Goal: Task Accomplishment & Management: Use online tool/utility

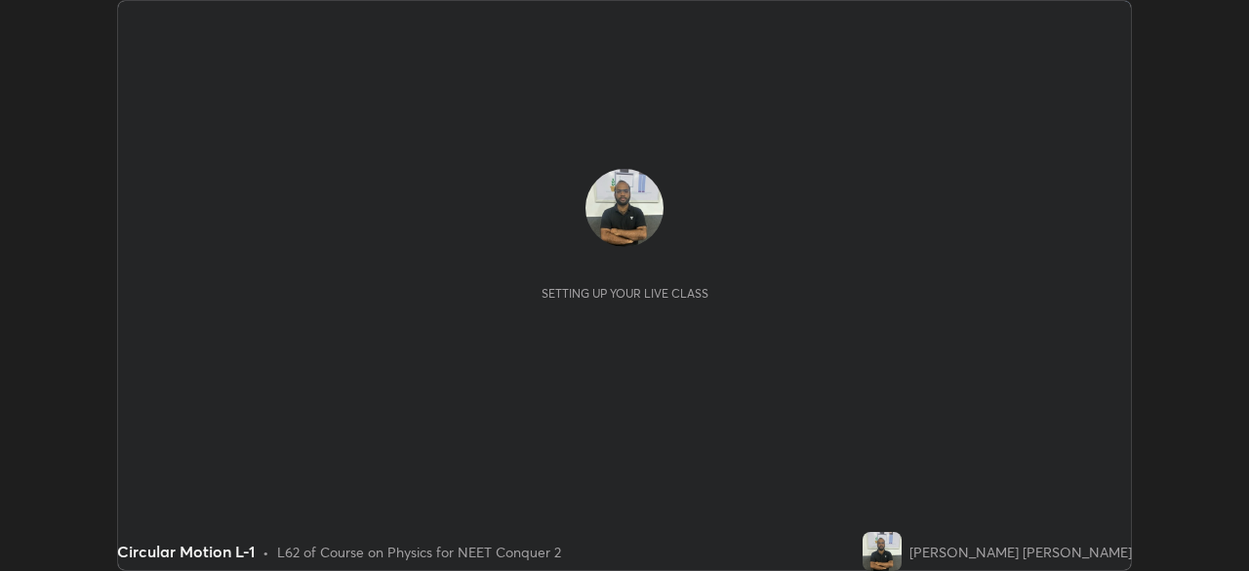
scroll to position [571, 1249]
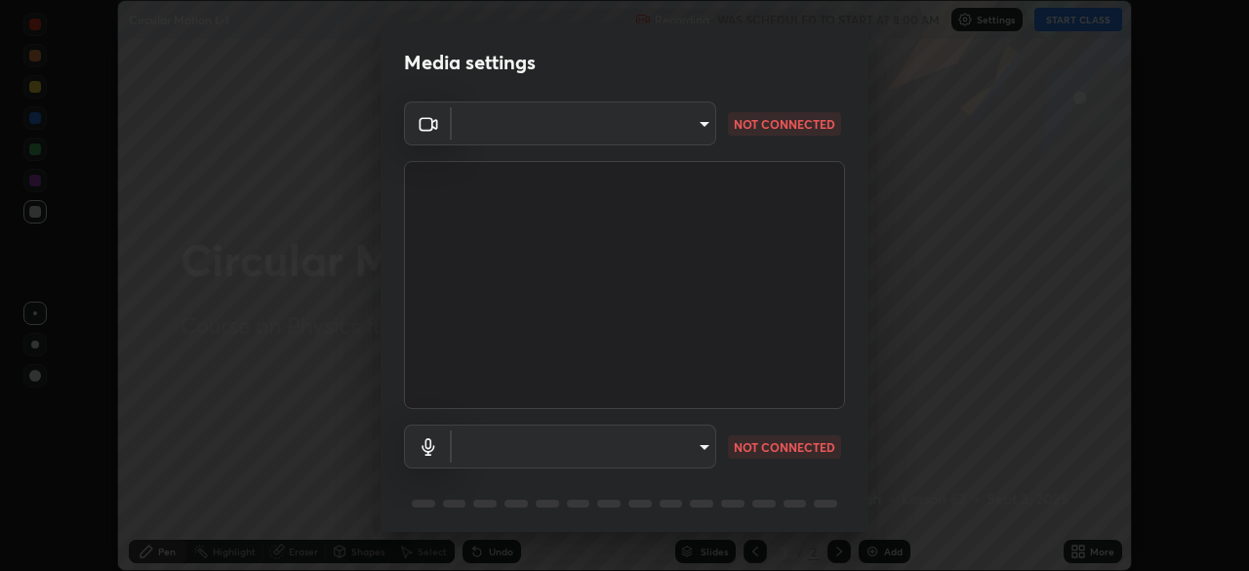
type input "e68af464f7f9ec2662c8dd58f0462b2d9bd4a3adfc91c634b4d9ed550f7d79d6"
type input "4853bebbdd99daa85ec881de7c9270d417bfeaa169075121ed1ad7609d9178ff"
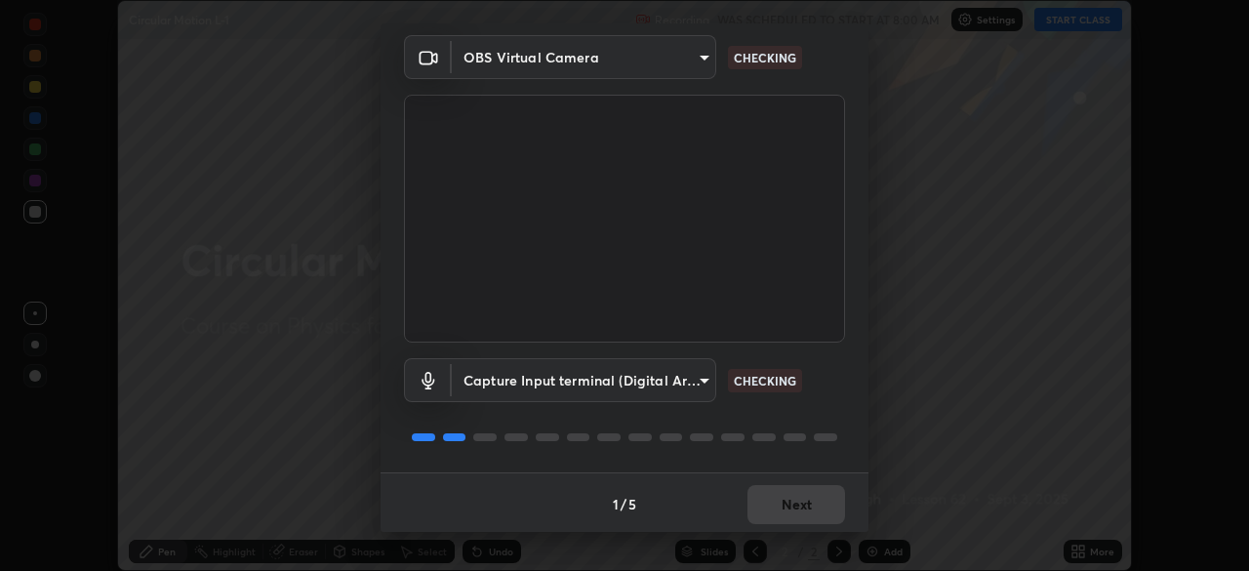
scroll to position [69, 0]
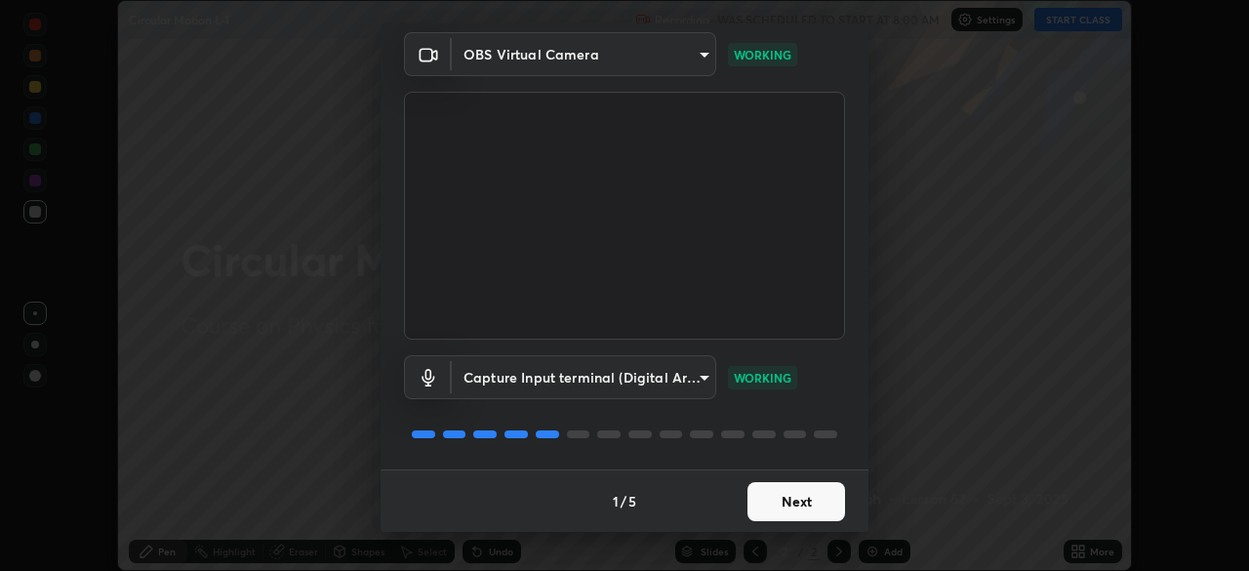
click at [795, 500] on button "Next" at bounding box center [797, 501] width 98 height 39
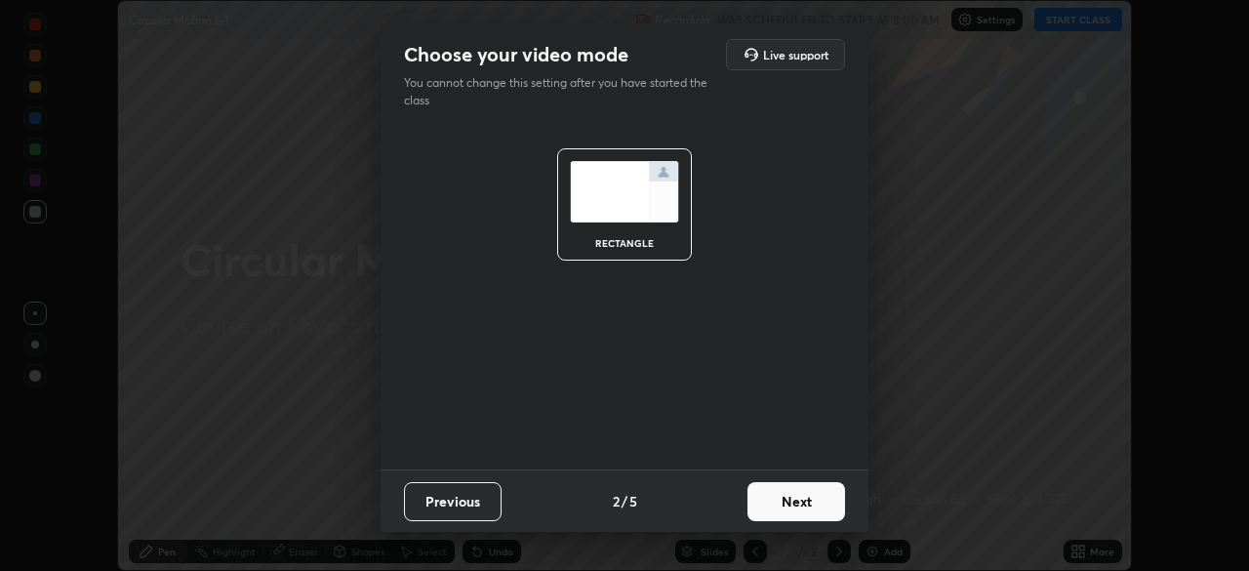
click at [789, 506] on button "Next" at bounding box center [797, 501] width 98 height 39
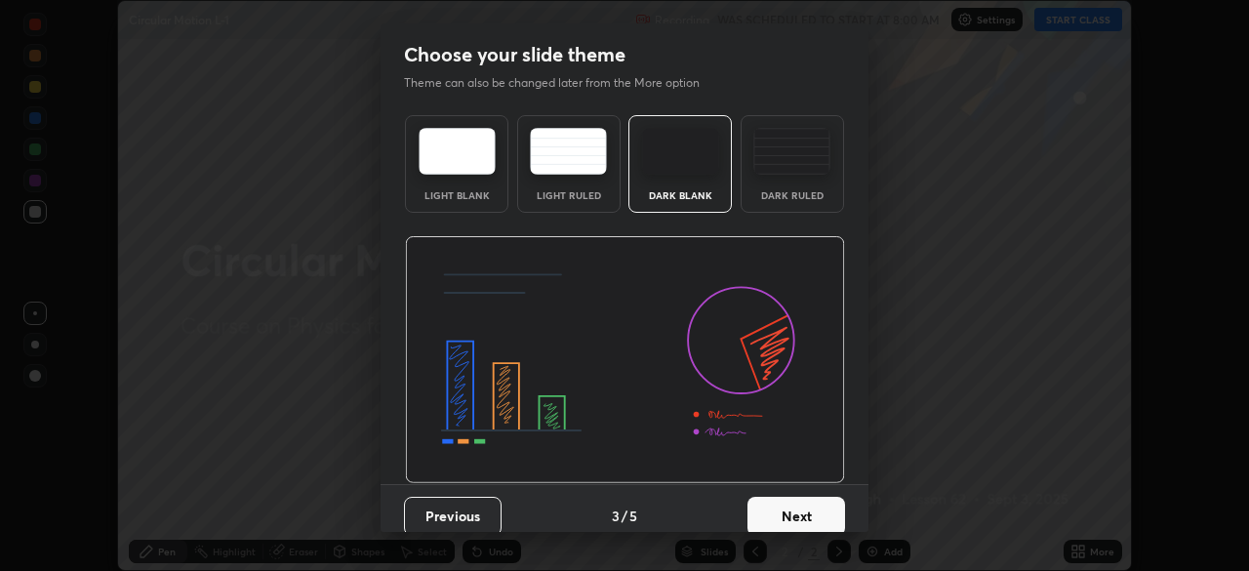
click at [791, 506] on button "Next" at bounding box center [797, 516] width 98 height 39
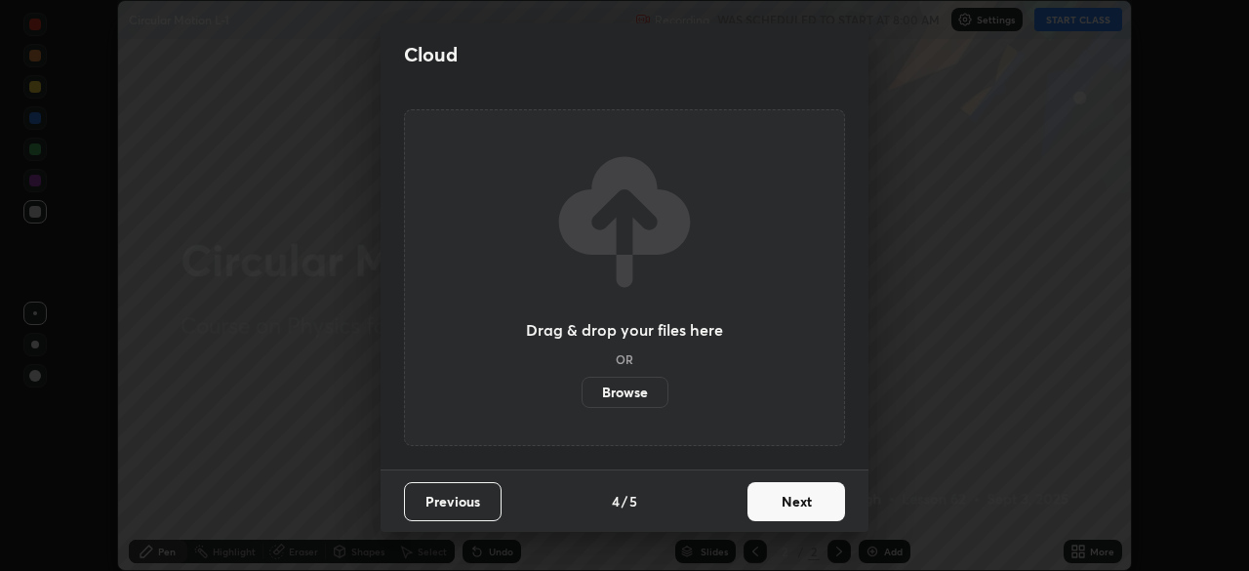
click at [792, 507] on button "Next" at bounding box center [797, 501] width 98 height 39
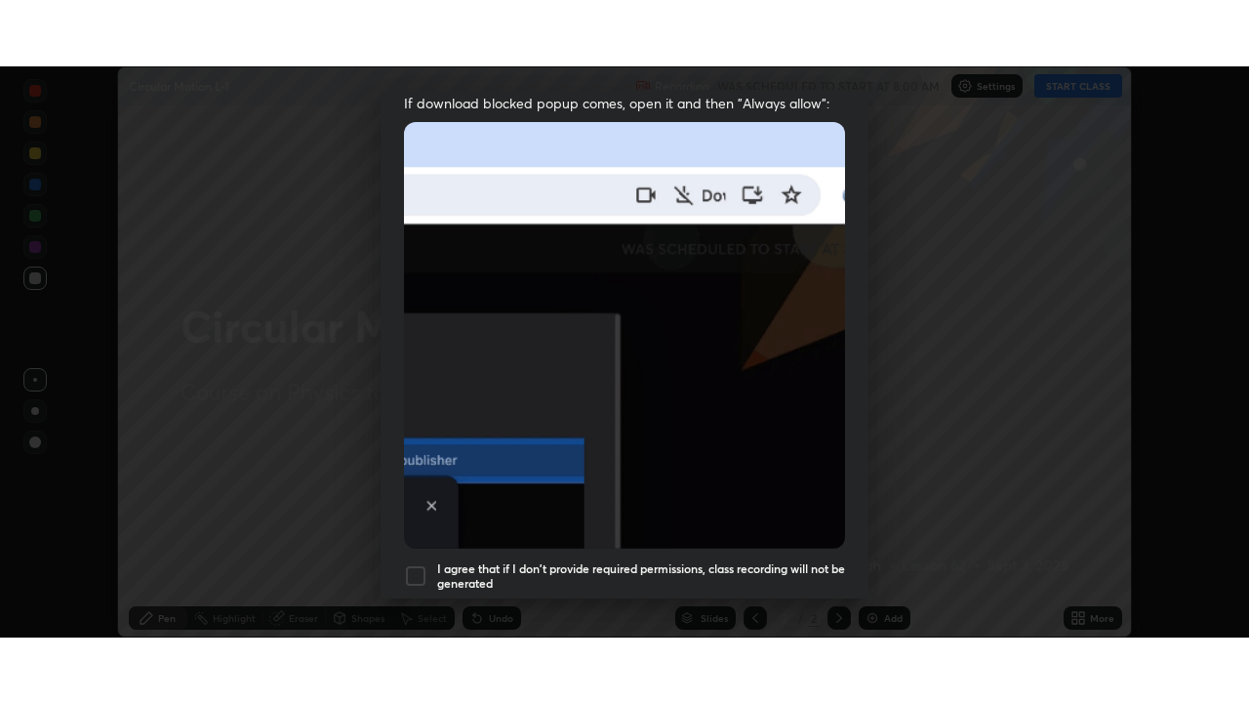
scroll to position [467, 0]
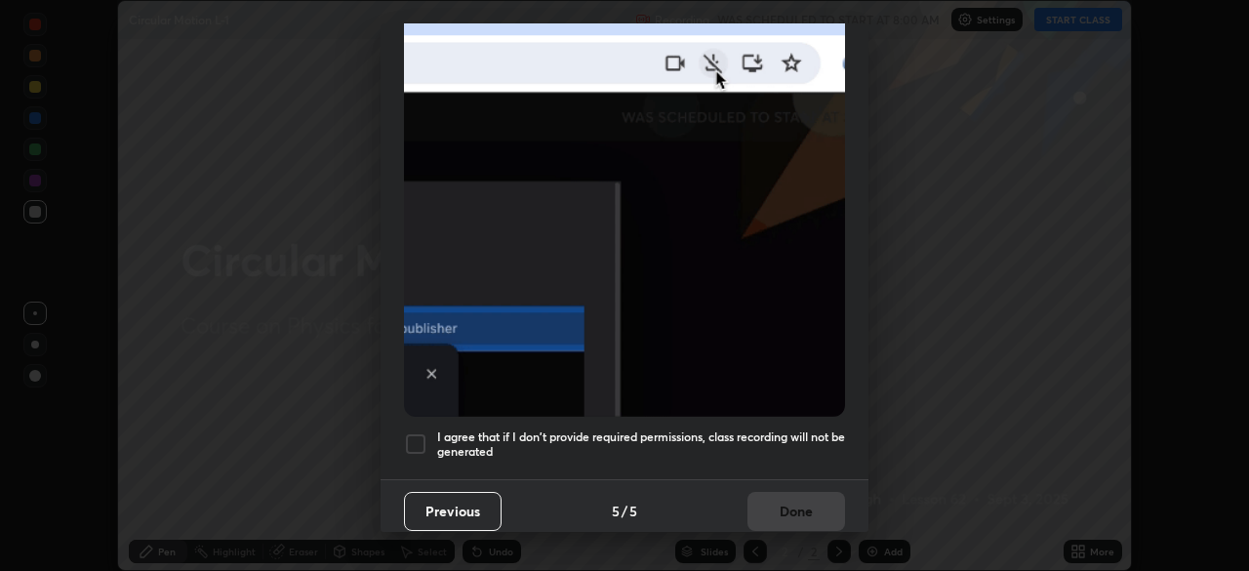
click at [418, 435] on div at bounding box center [415, 443] width 23 height 23
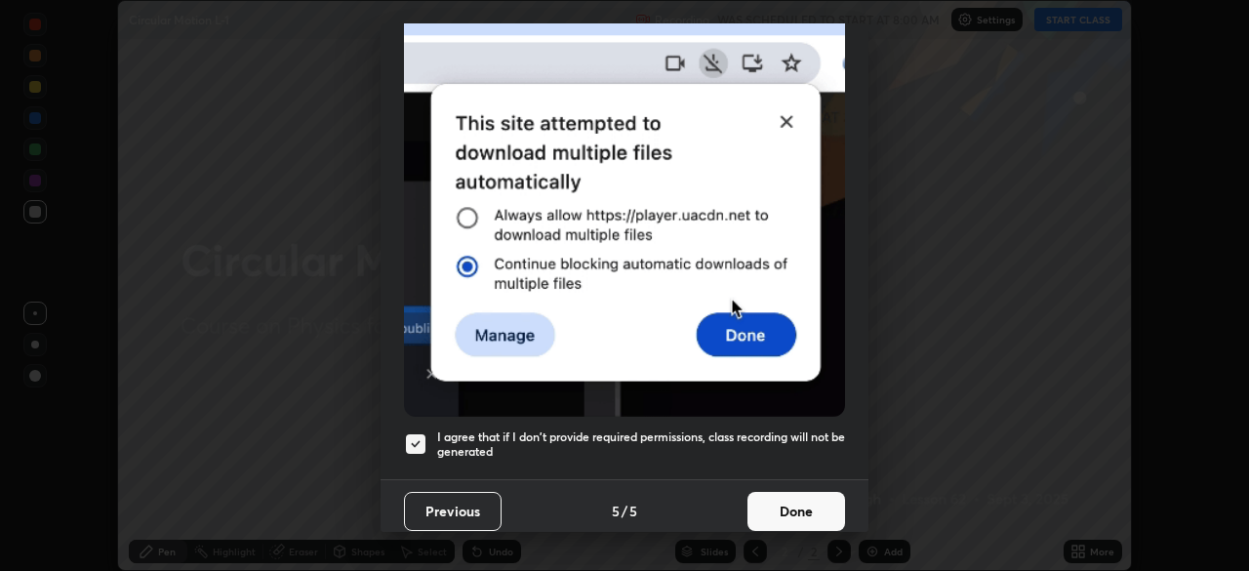
click at [776, 493] on button "Done" at bounding box center [797, 511] width 98 height 39
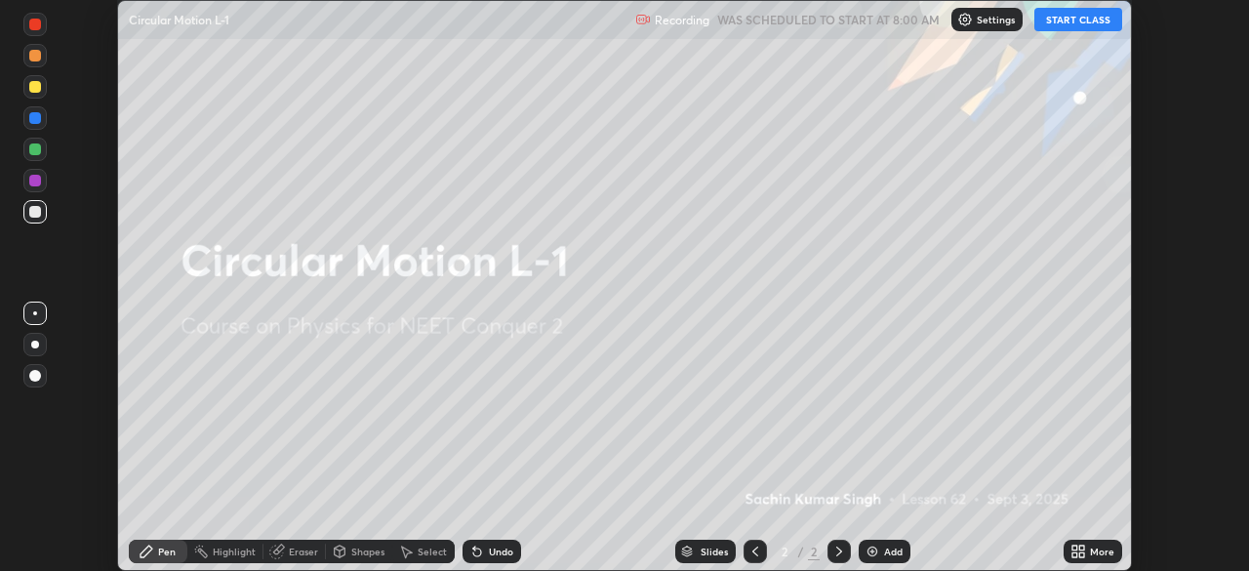
click at [1073, 548] on icon at bounding box center [1074, 548] width 5 height 5
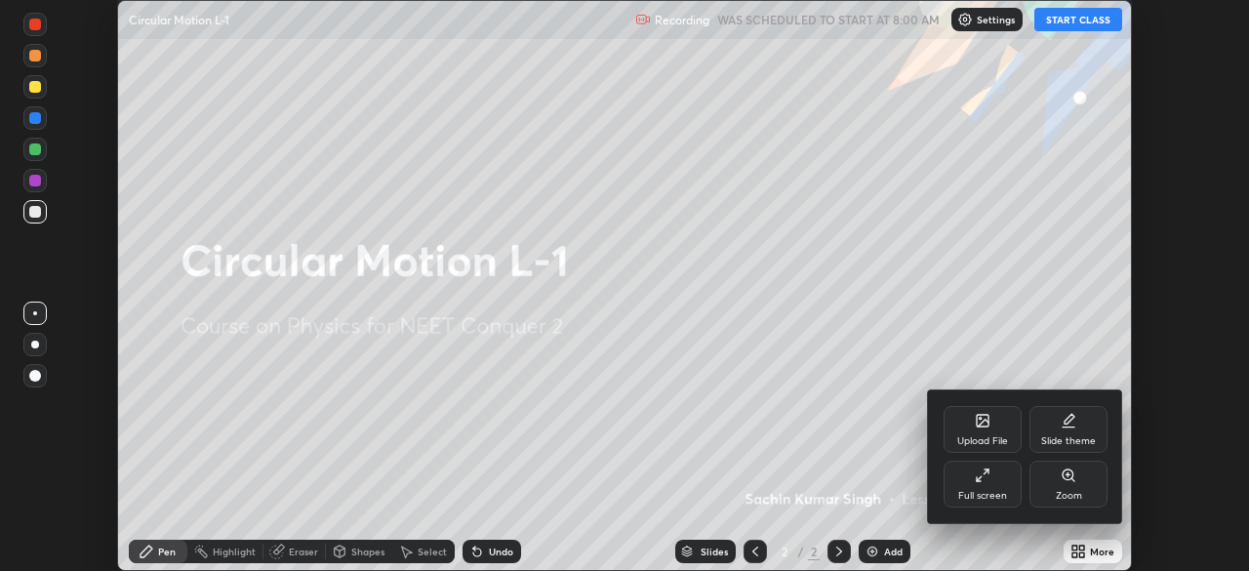
click at [991, 478] on div "Full screen" at bounding box center [983, 484] width 78 height 47
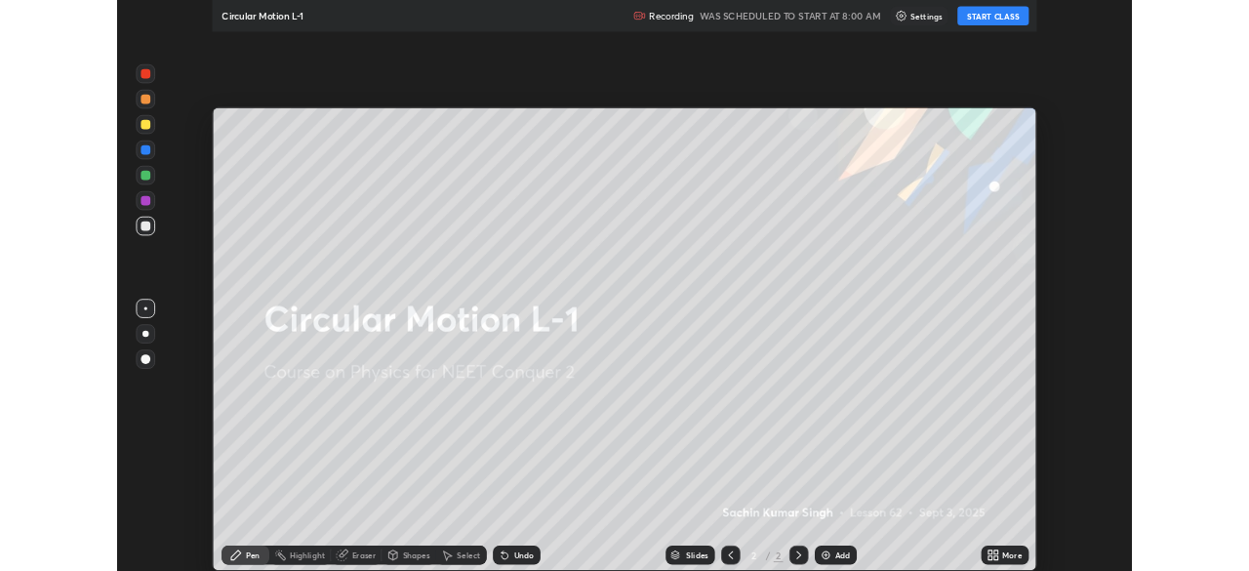
scroll to position [703, 1249]
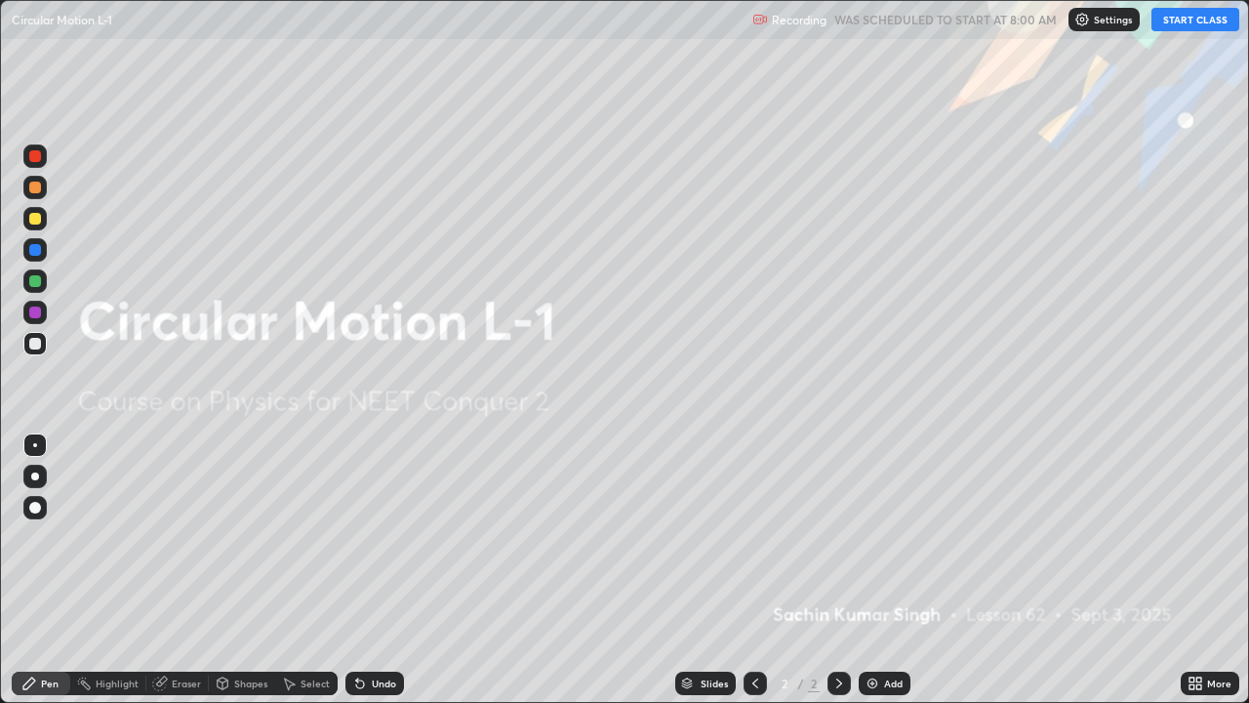
click at [870, 570] on img at bounding box center [873, 683] width 16 height 16
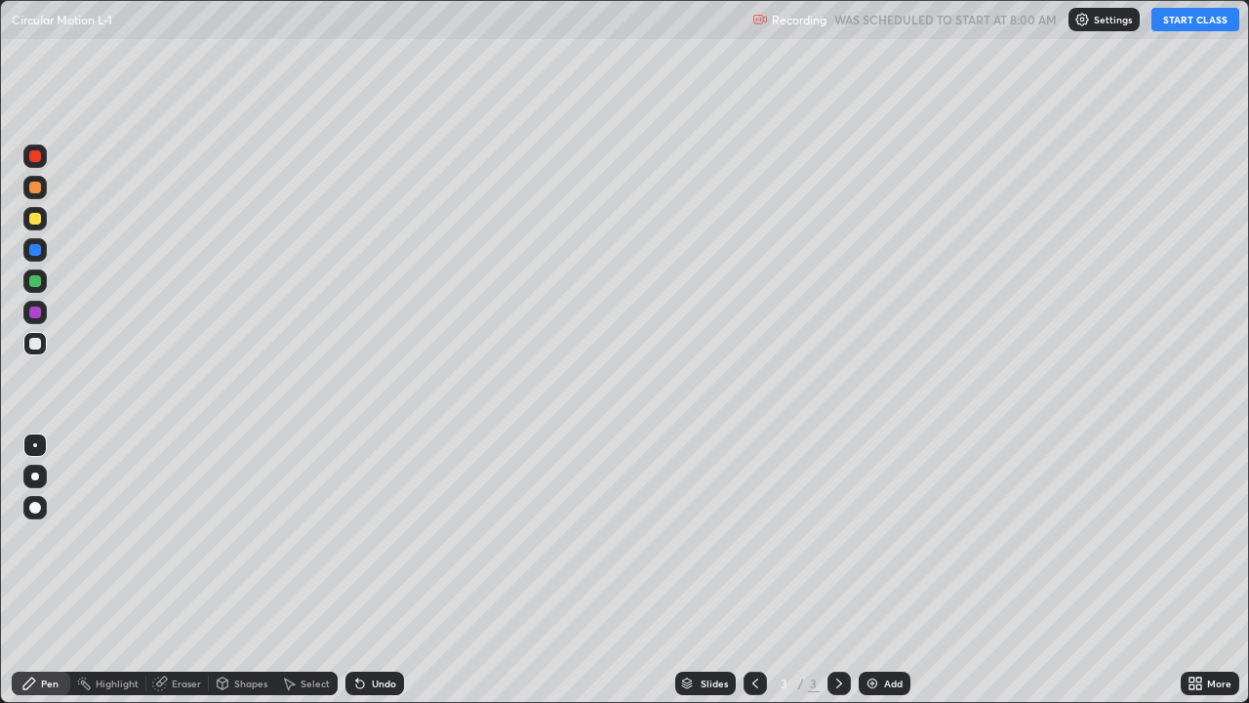
click at [1179, 22] on button "START CLASS" at bounding box center [1196, 19] width 88 height 23
click at [188, 570] on div "Eraser" at bounding box center [186, 683] width 29 height 10
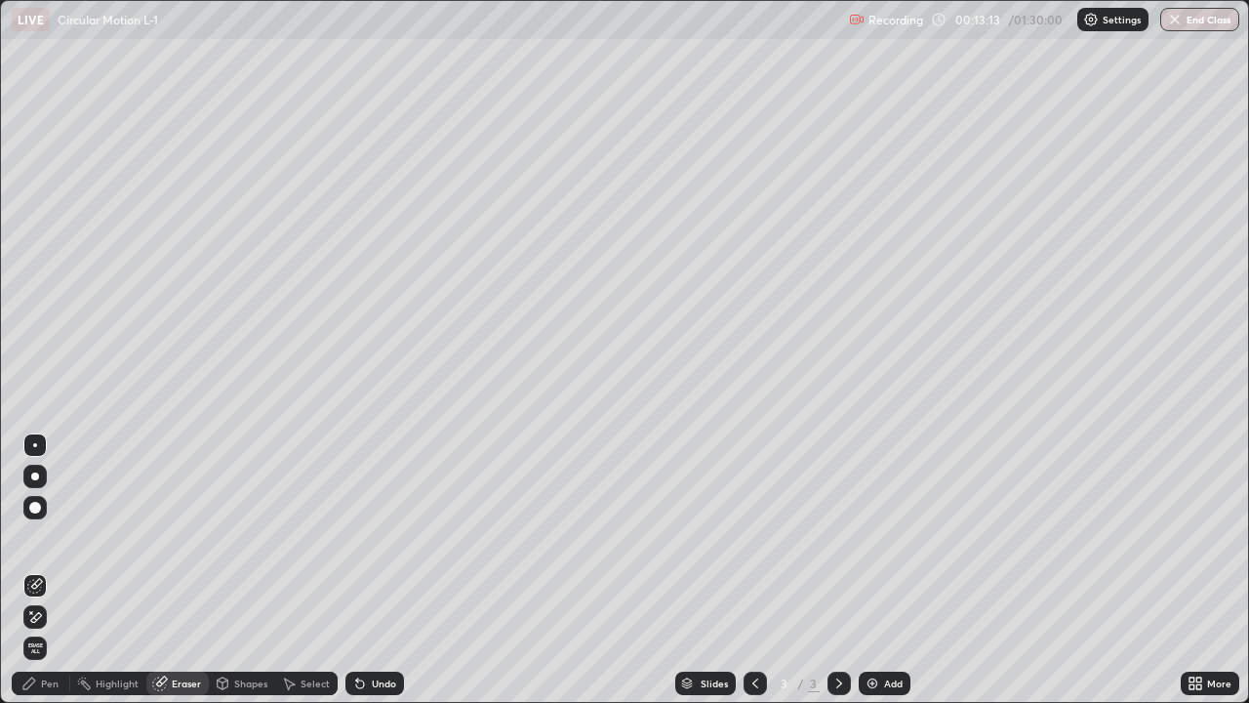
click at [56, 570] on div "Pen" at bounding box center [50, 683] width 18 height 10
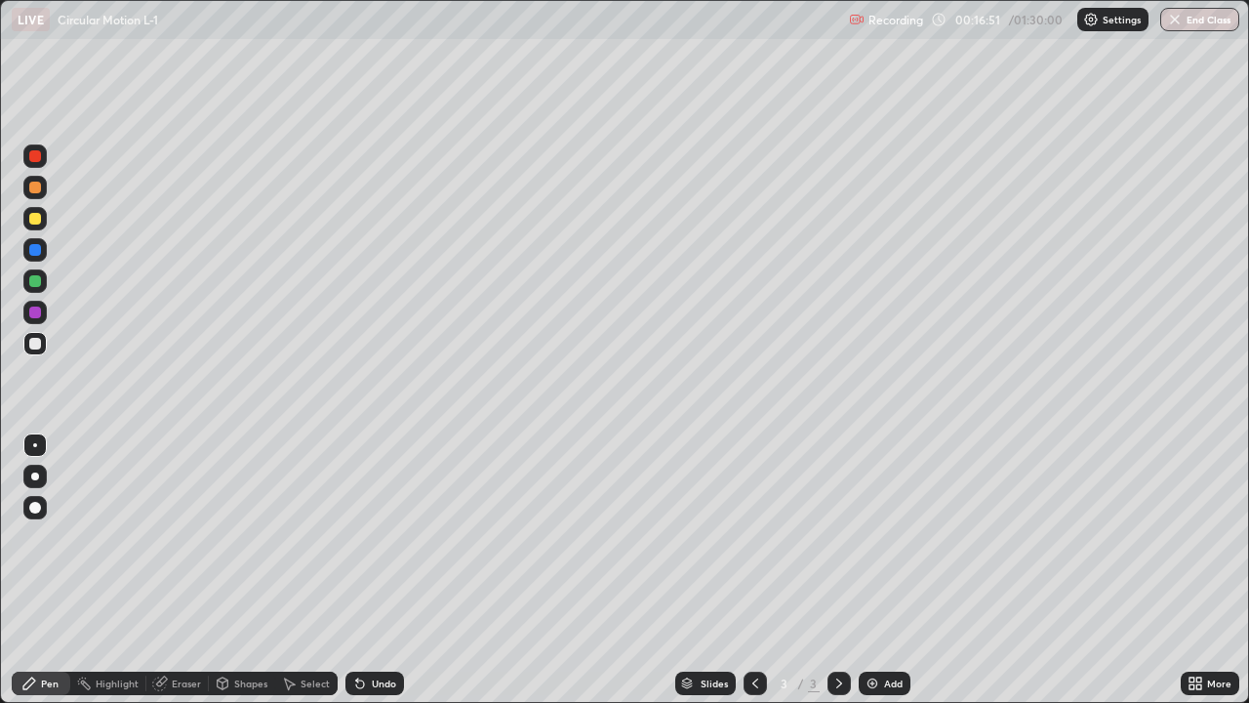
click at [871, 570] on img at bounding box center [873, 683] width 16 height 16
click at [253, 570] on div "Shapes" at bounding box center [250, 683] width 33 height 10
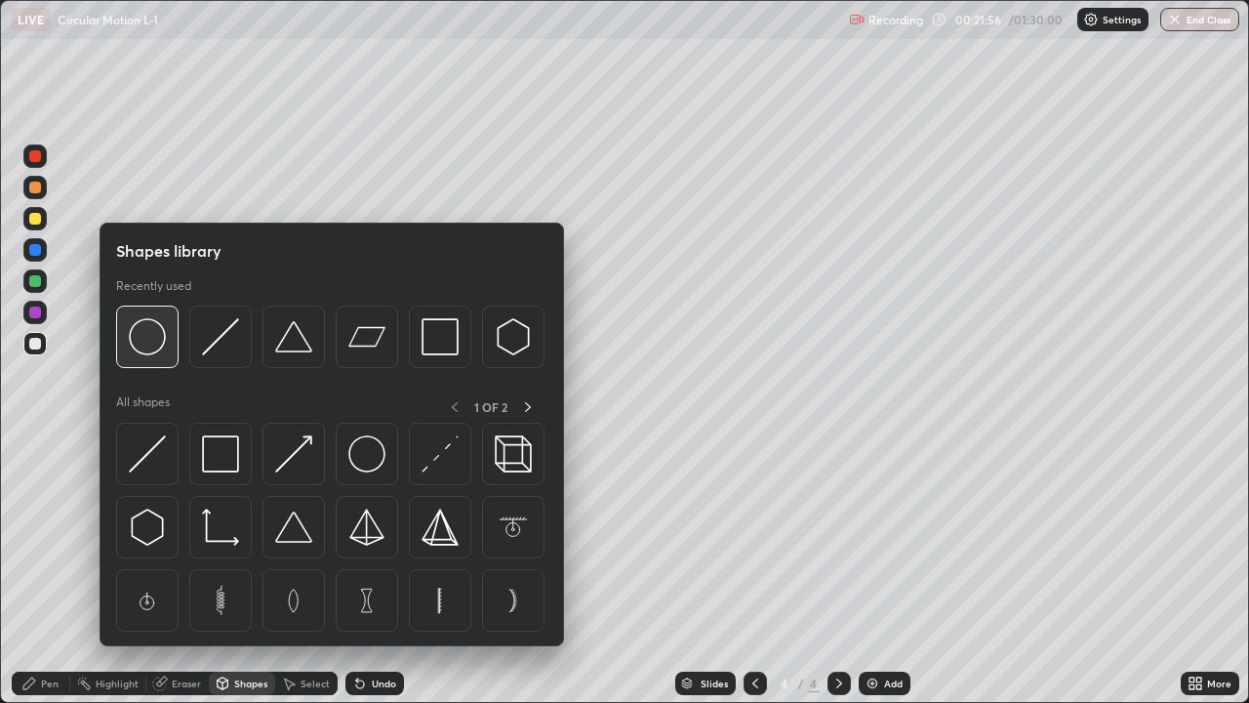
click at [150, 344] on img at bounding box center [147, 336] width 37 height 37
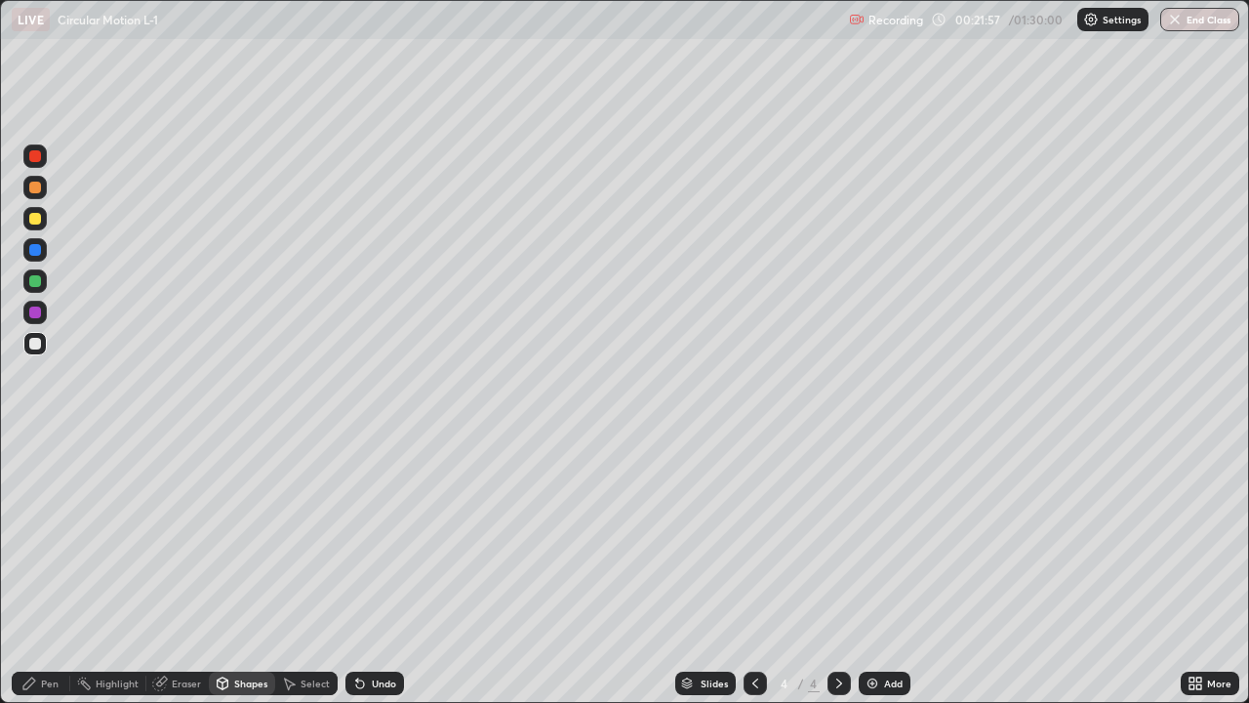
click at [36, 344] on div at bounding box center [35, 344] width 12 height 12
click at [58, 570] on div "Pen" at bounding box center [50, 683] width 18 height 10
click at [39, 222] on div at bounding box center [35, 219] width 12 height 12
click at [188, 570] on div "Eraser" at bounding box center [186, 683] width 29 height 10
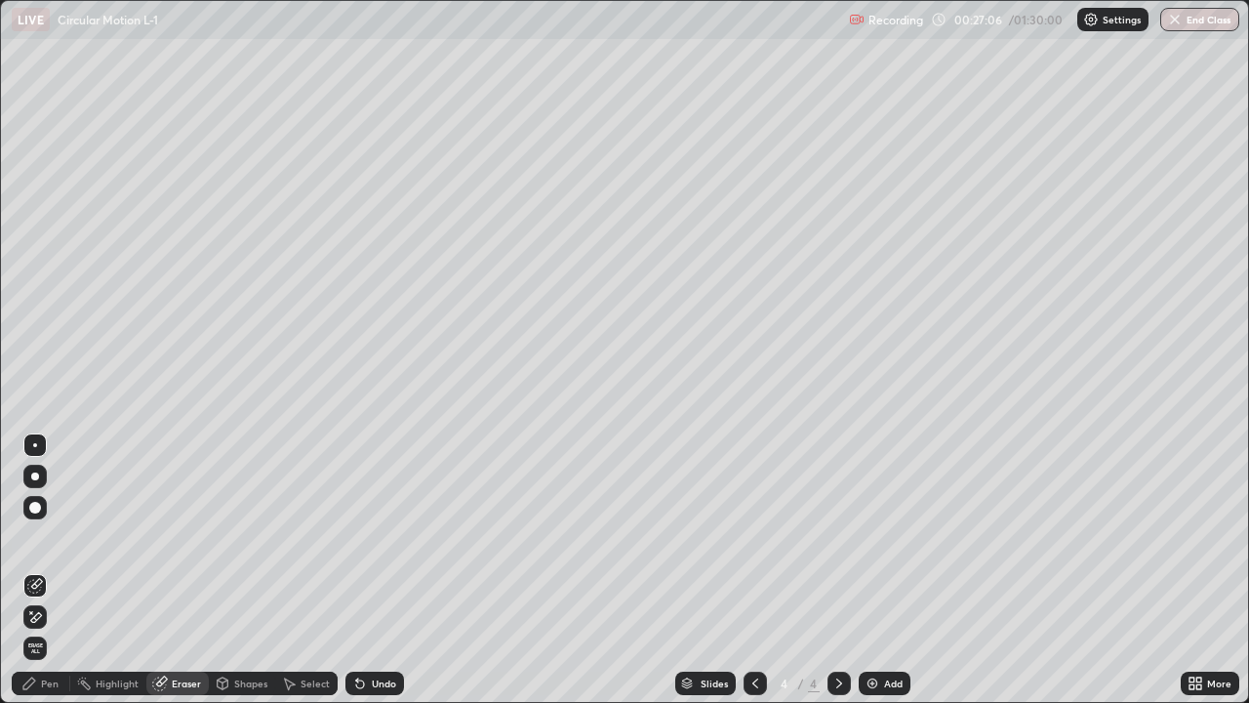
click at [55, 570] on div "Pen" at bounding box center [50, 683] width 18 height 10
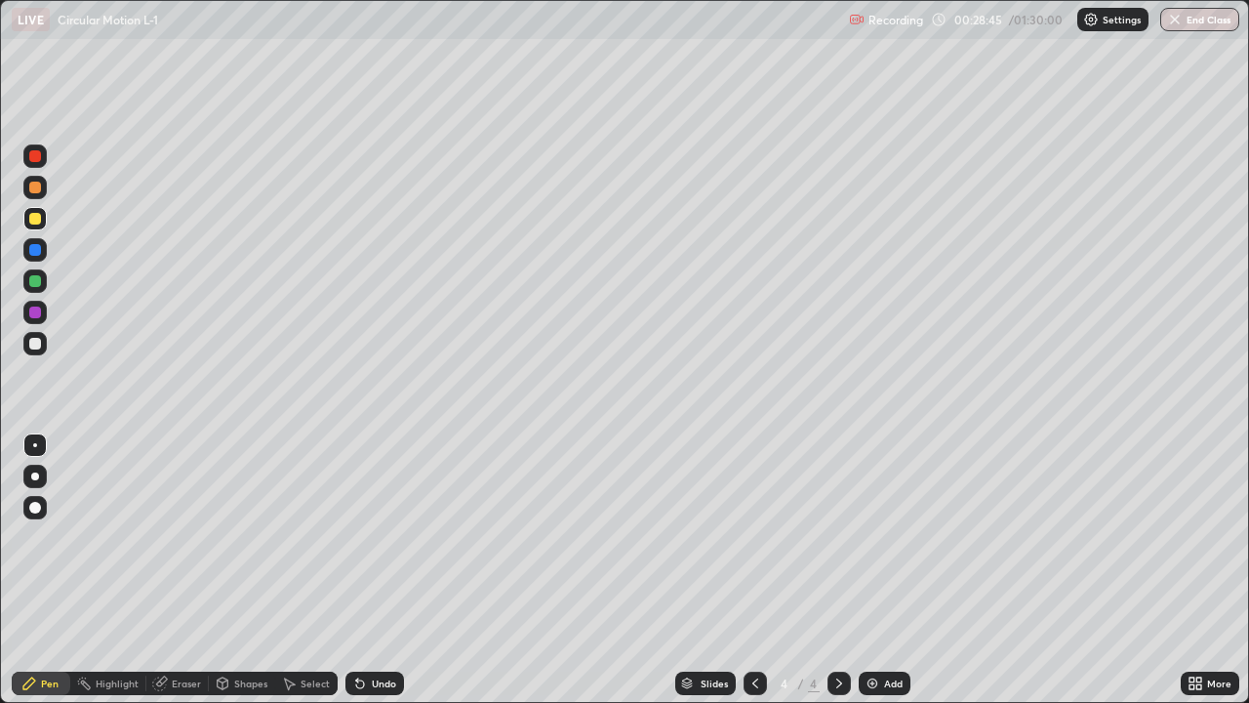
click at [39, 346] on div at bounding box center [35, 344] width 12 height 12
click at [36, 219] on div at bounding box center [35, 219] width 12 height 12
click at [256, 570] on div "Shapes" at bounding box center [250, 683] width 33 height 10
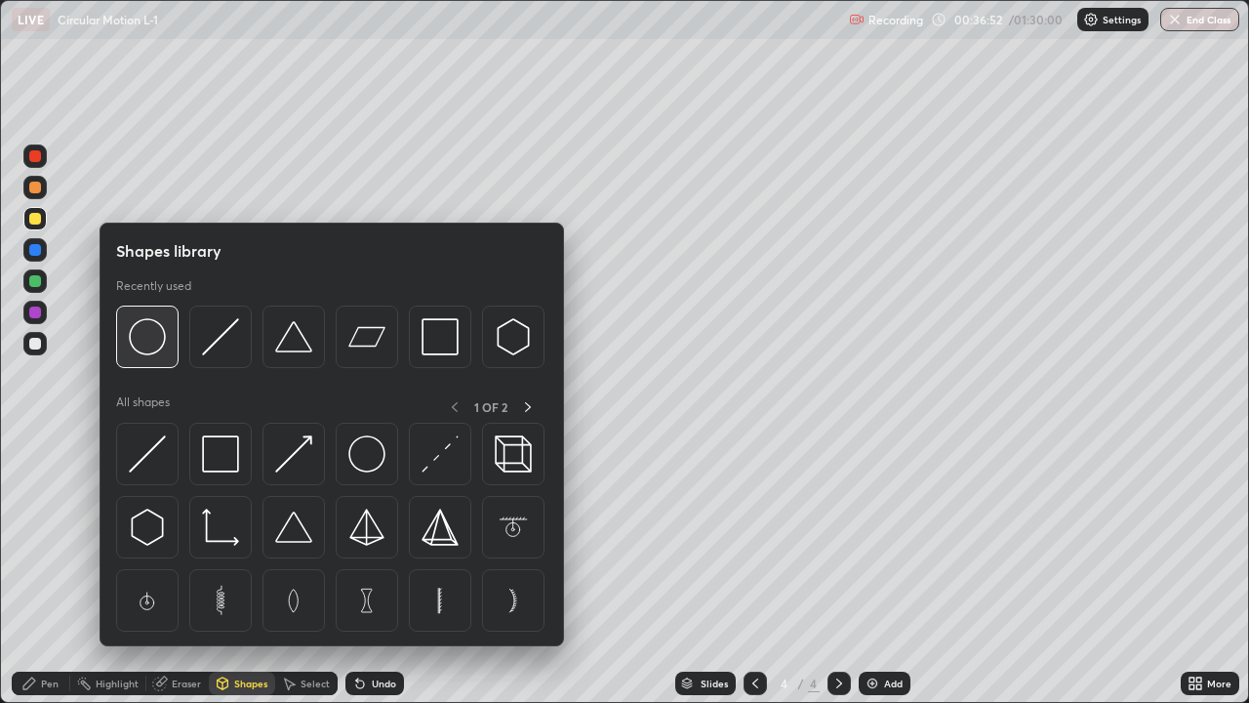
click at [152, 341] on img at bounding box center [147, 336] width 37 height 37
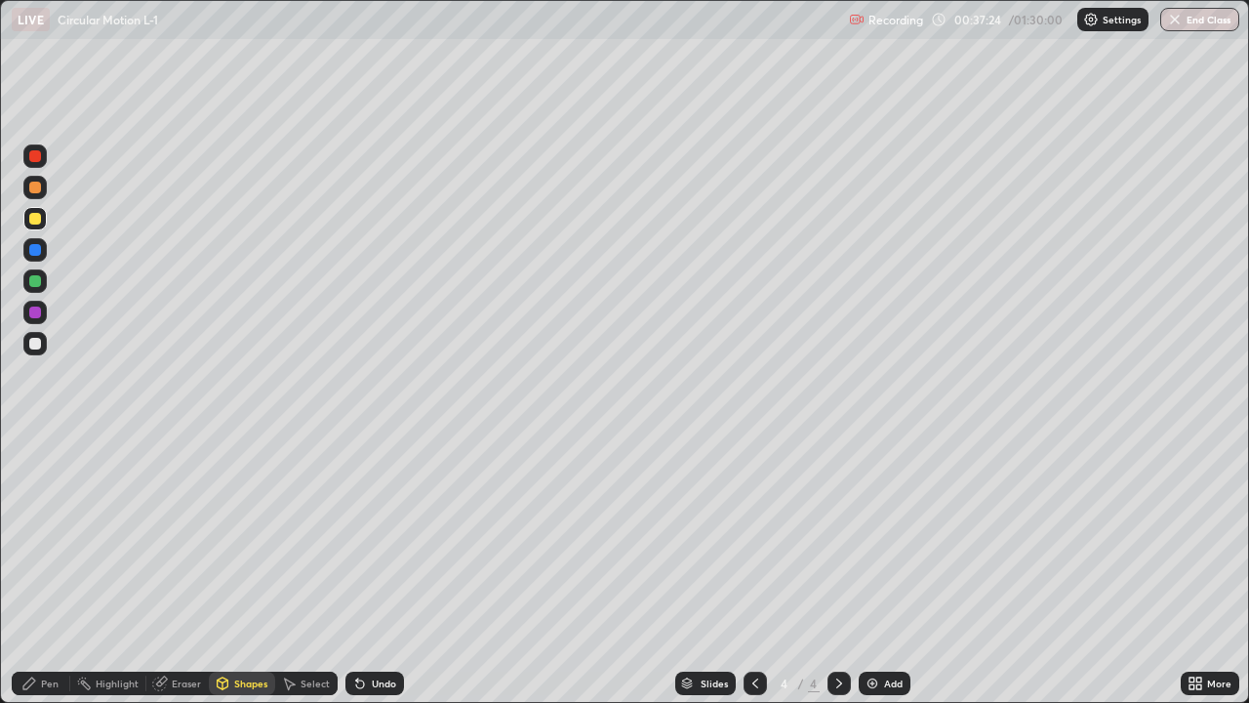
click at [35, 161] on div at bounding box center [35, 156] width 12 height 12
click at [59, 570] on div "Pen" at bounding box center [41, 682] width 59 height 23
click at [176, 570] on div "Eraser" at bounding box center [186, 683] width 29 height 10
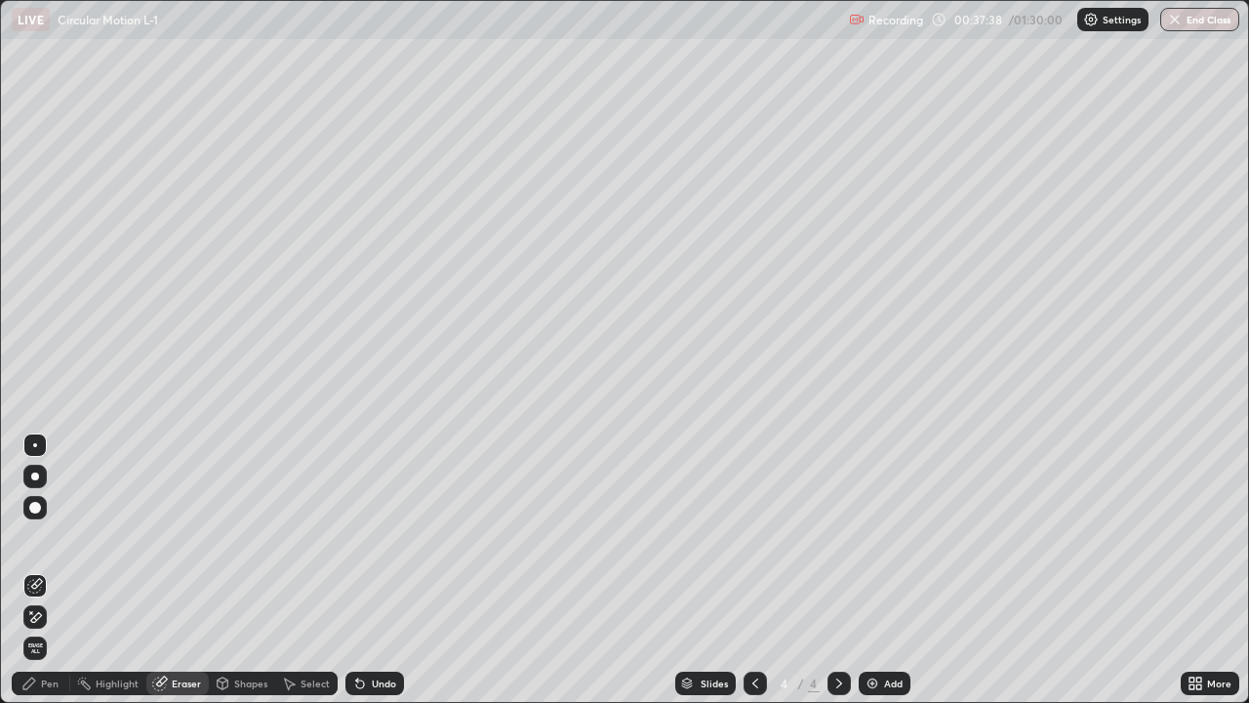
click at [56, 570] on div "Pen" at bounding box center [50, 683] width 18 height 10
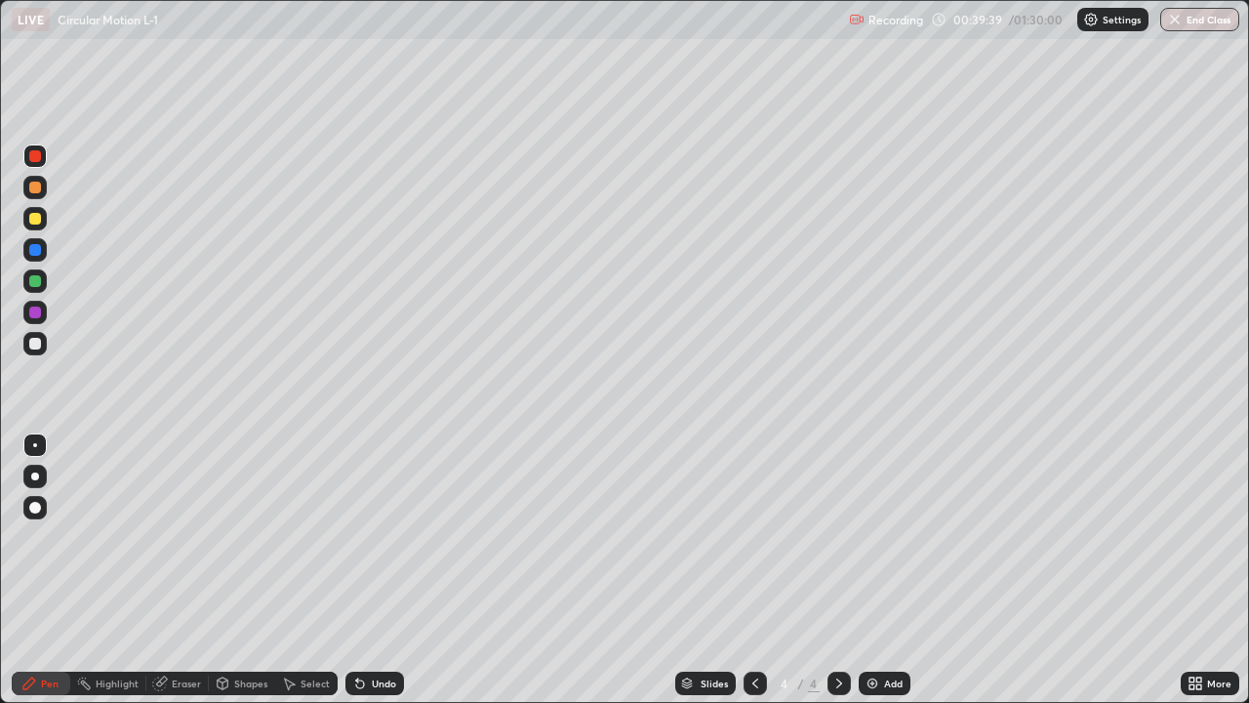
click at [191, 570] on div "Eraser" at bounding box center [186, 683] width 29 height 10
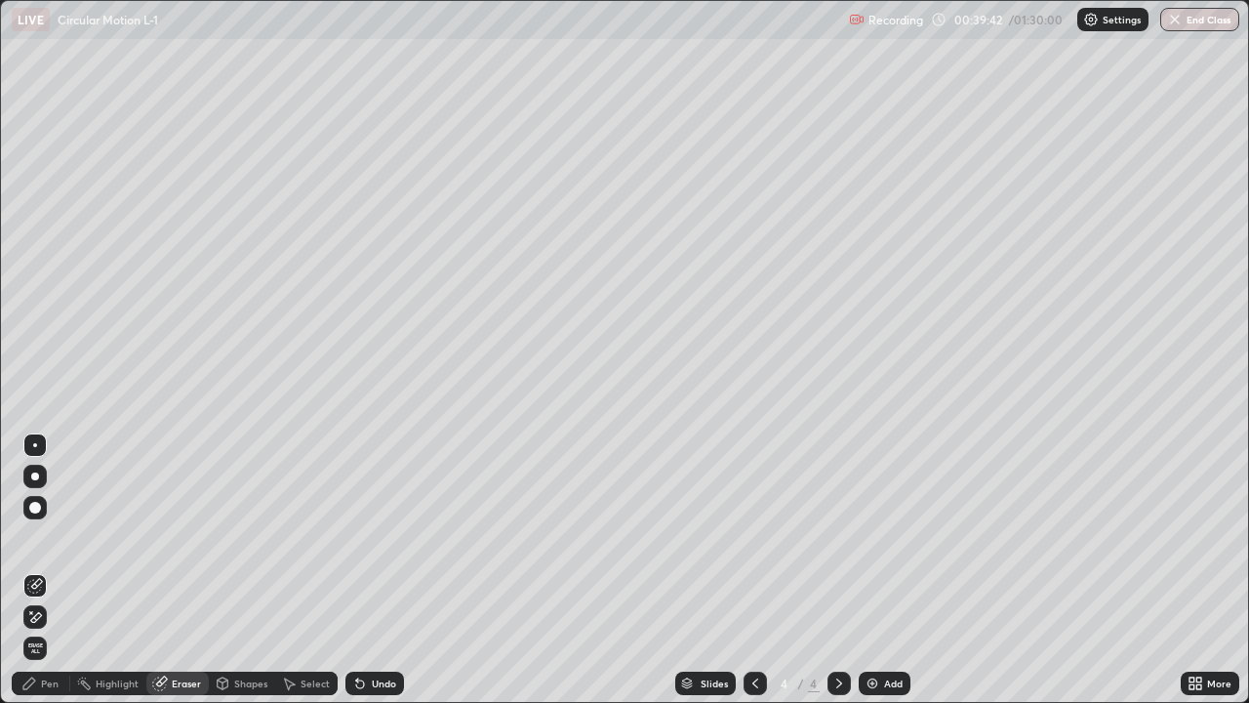
click at [59, 570] on div "Pen" at bounding box center [41, 682] width 59 height 23
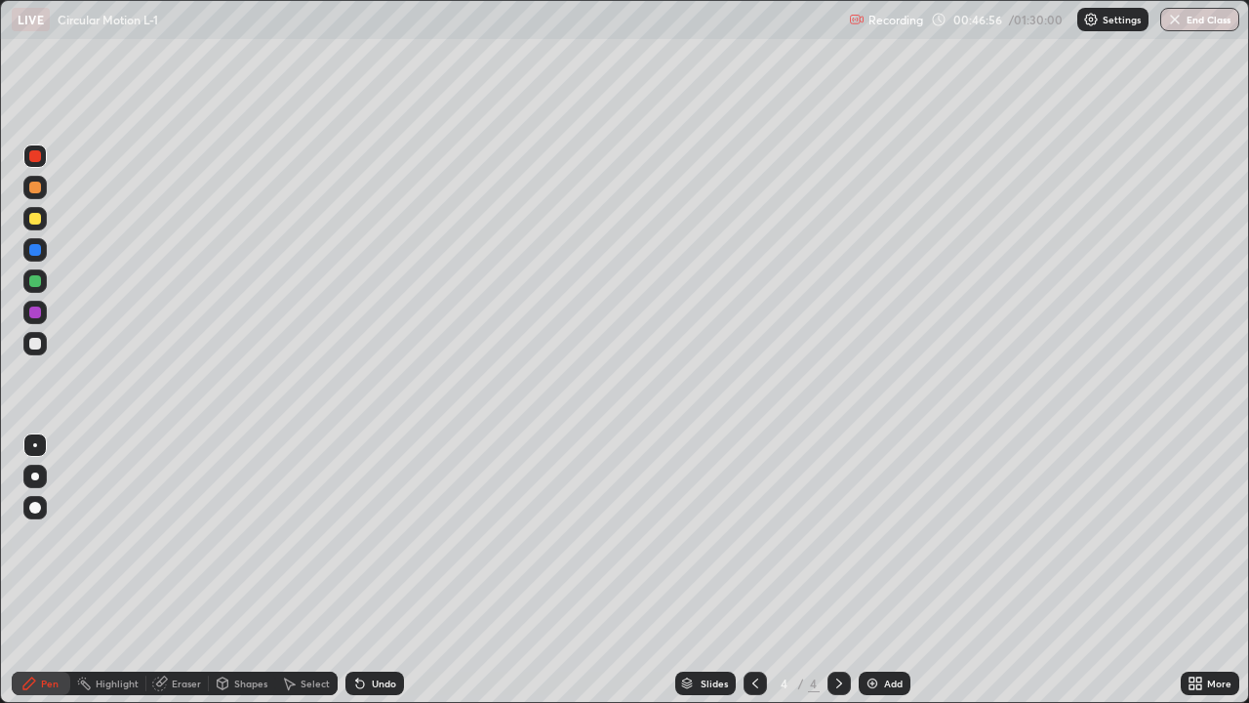
click at [871, 570] on img at bounding box center [873, 683] width 16 height 16
click at [173, 570] on div "Eraser" at bounding box center [186, 683] width 29 height 10
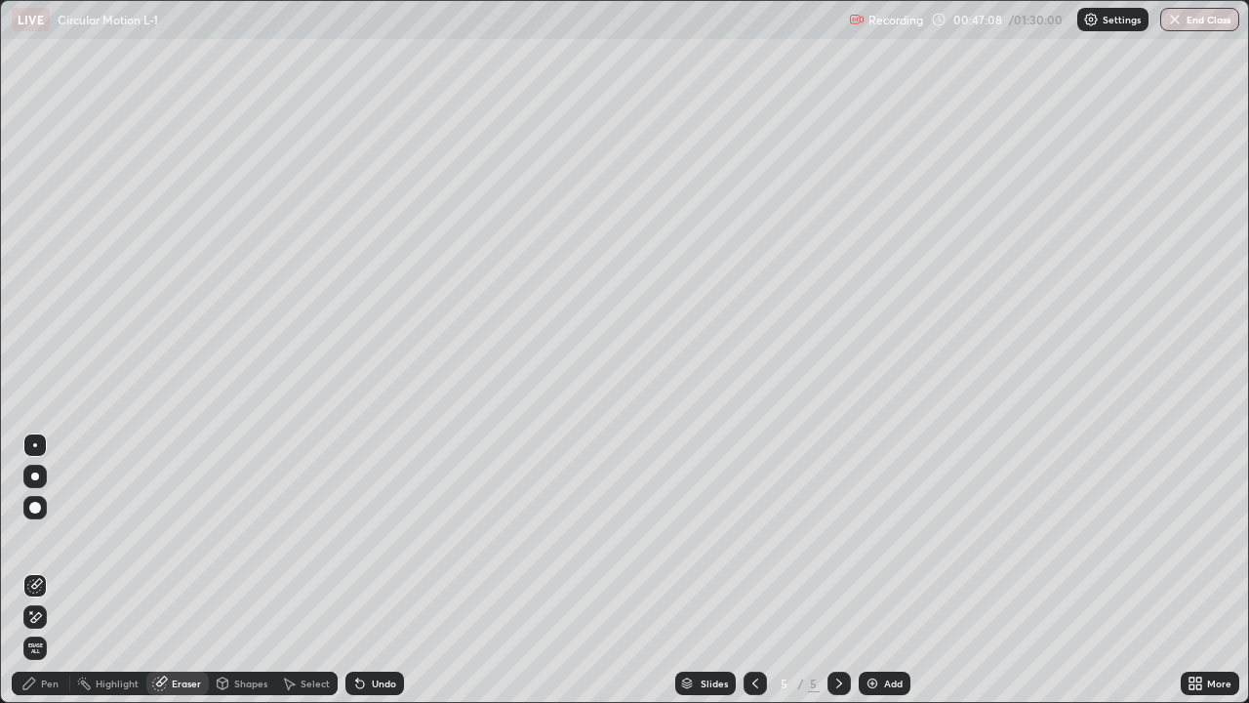
click at [47, 570] on div "Pen" at bounding box center [50, 683] width 18 height 10
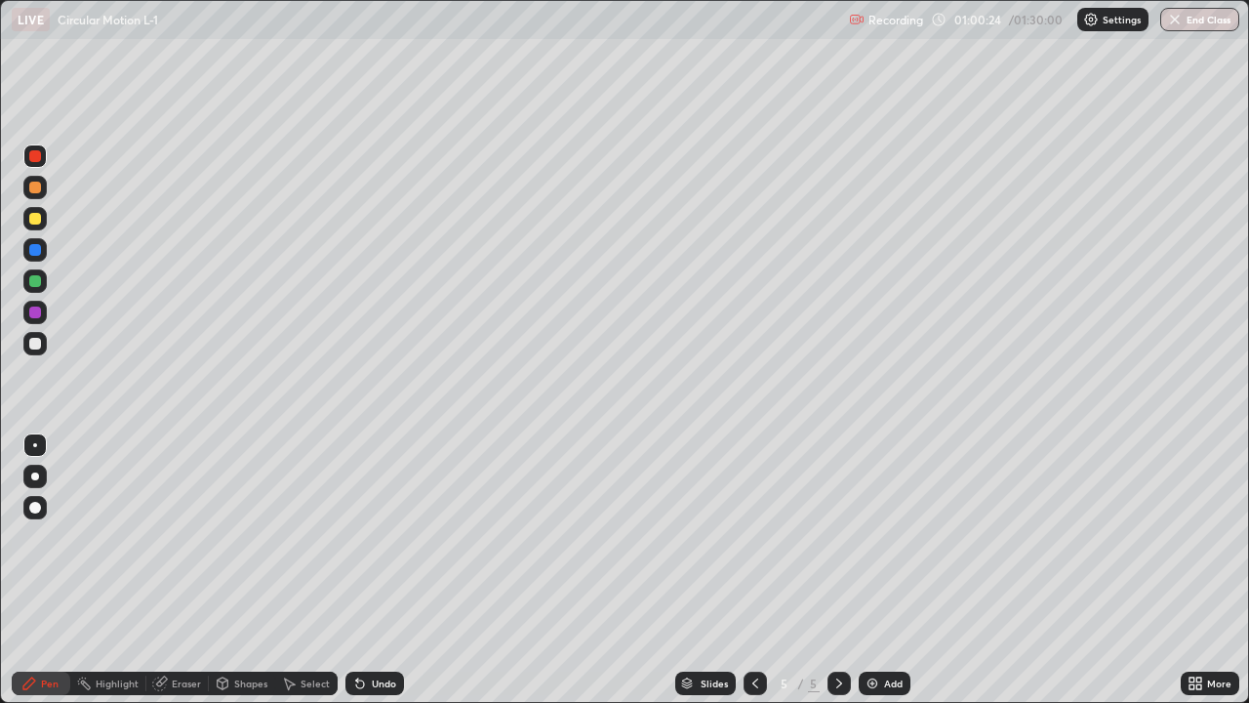
click at [869, 570] on img at bounding box center [873, 683] width 16 height 16
click at [36, 345] on div at bounding box center [35, 344] width 12 height 12
click at [182, 570] on div "Eraser" at bounding box center [186, 683] width 29 height 10
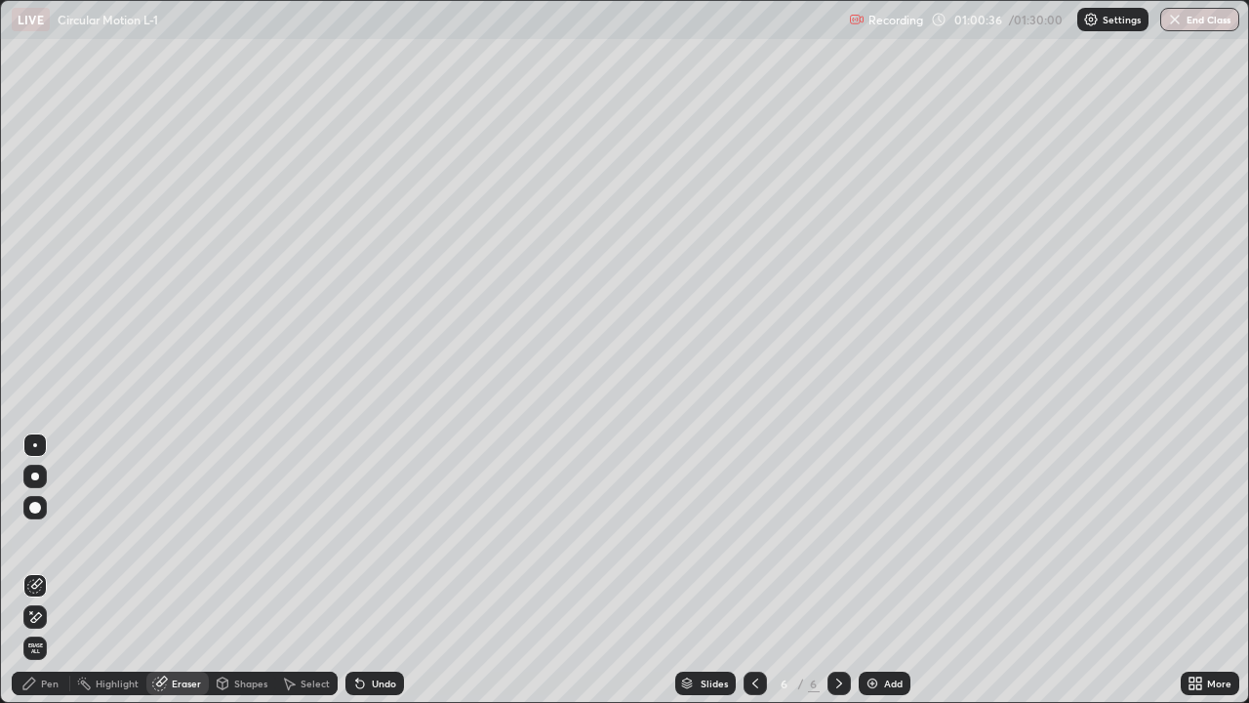
click at [51, 570] on div "Pen" at bounding box center [50, 683] width 18 height 10
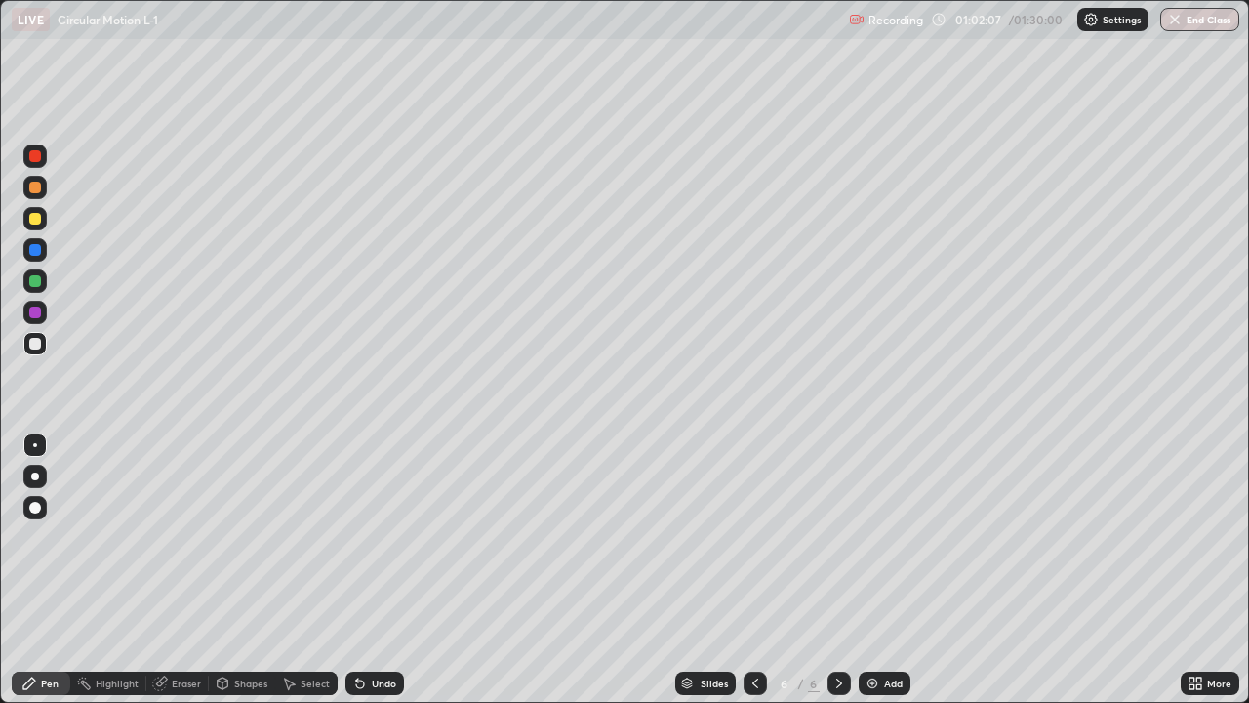
click at [40, 219] on div at bounding box center [35, 219] width 12 height 12
click at [34, 157] on div at bounding box center [35, 156] width 12 height 12
click at [35, 219] on div at bounding box center [35, 219] width 12 height 12
click at [39, 342] on div at bounding box center [35, 344] width 12 height 12
click at [40, 161] on div at bounding box center [34, 155] width 23 height 23
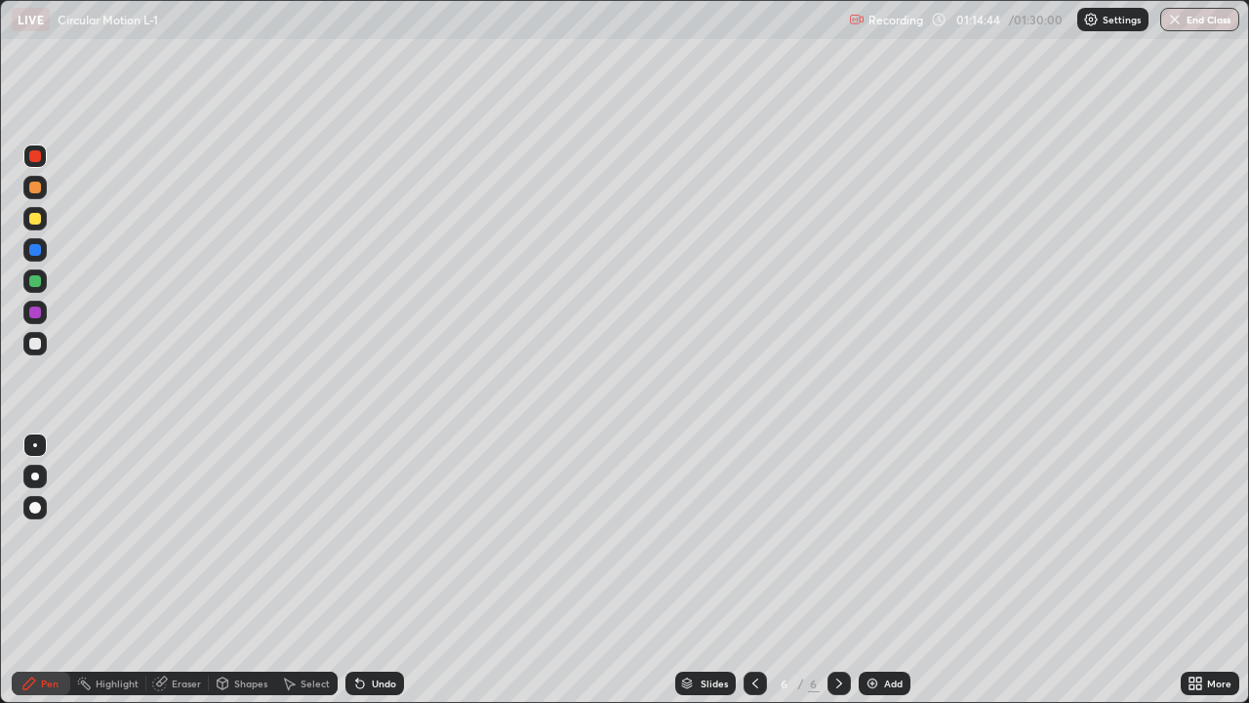
click at [752, 570] on icon at bounding box center [756, 683] width 16 height 16
click at [837, 570] on icon at bounding box center [839, 683] width 16 height 16
click at [876, 570] on img at bounding box center [873, 683] width 16 height 16
click at [34, 344] on div at bounding box center [35, 344] width 12 height 12
click at [238, 570] on div "Shapes" at bounding box center [242, 682] width 66 height 23
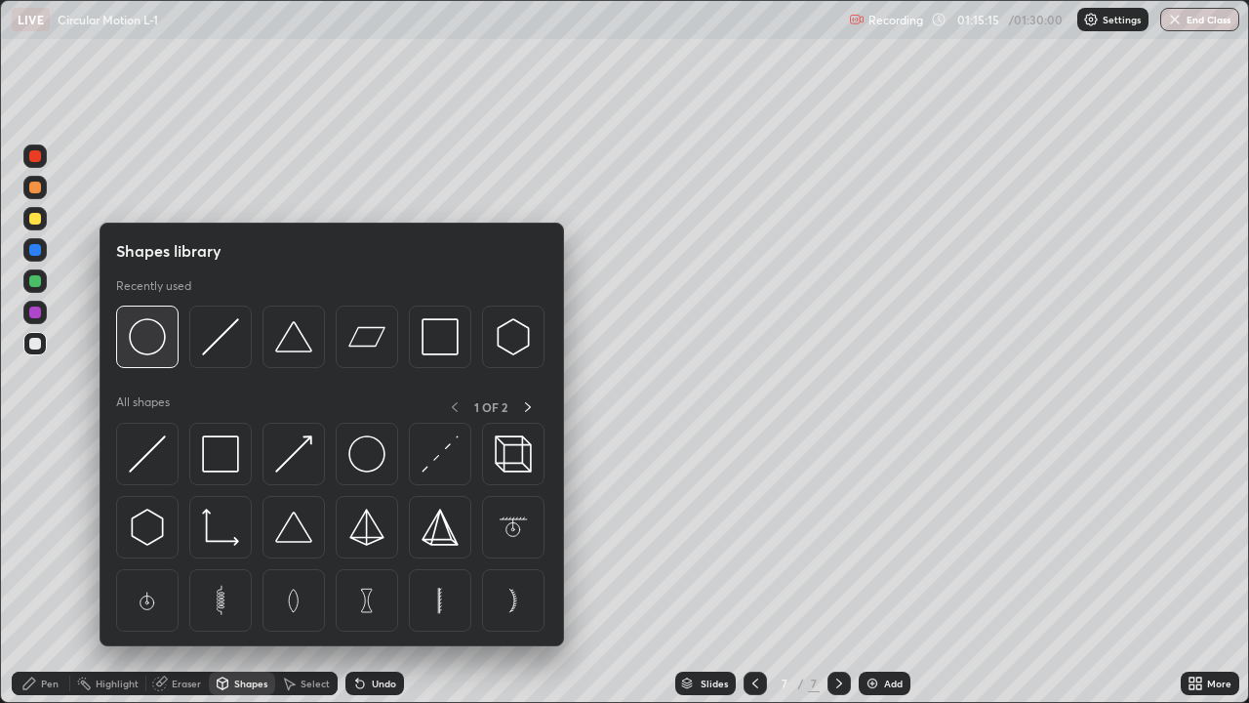
click at [150, 338] on img at bounding box center [147, 336] width 37 height 37
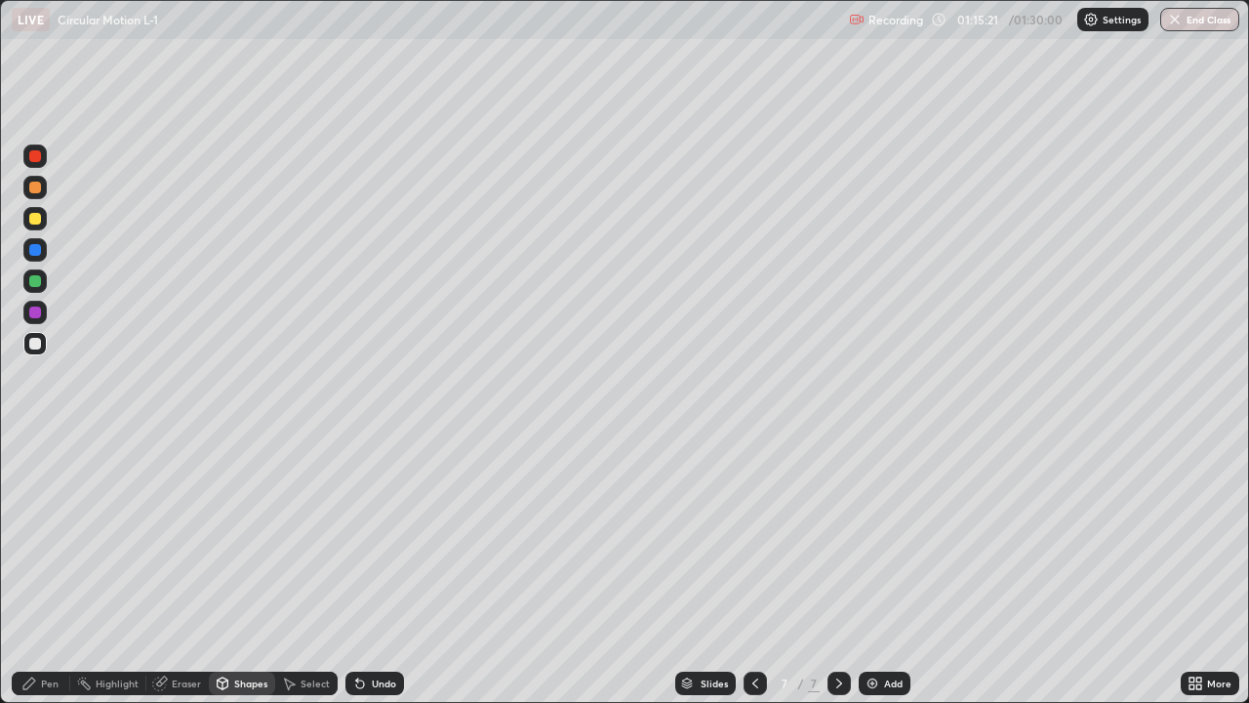
click at [50, 570] on div "Pen" at bounding box center [50, 683] width 18 height 10
click at [36, 219] on div at bounding box center [35, 219] width 12 height 12
click at [190, 570] on div "Eraser" at bounding box center [186, 683] width 29 height 10
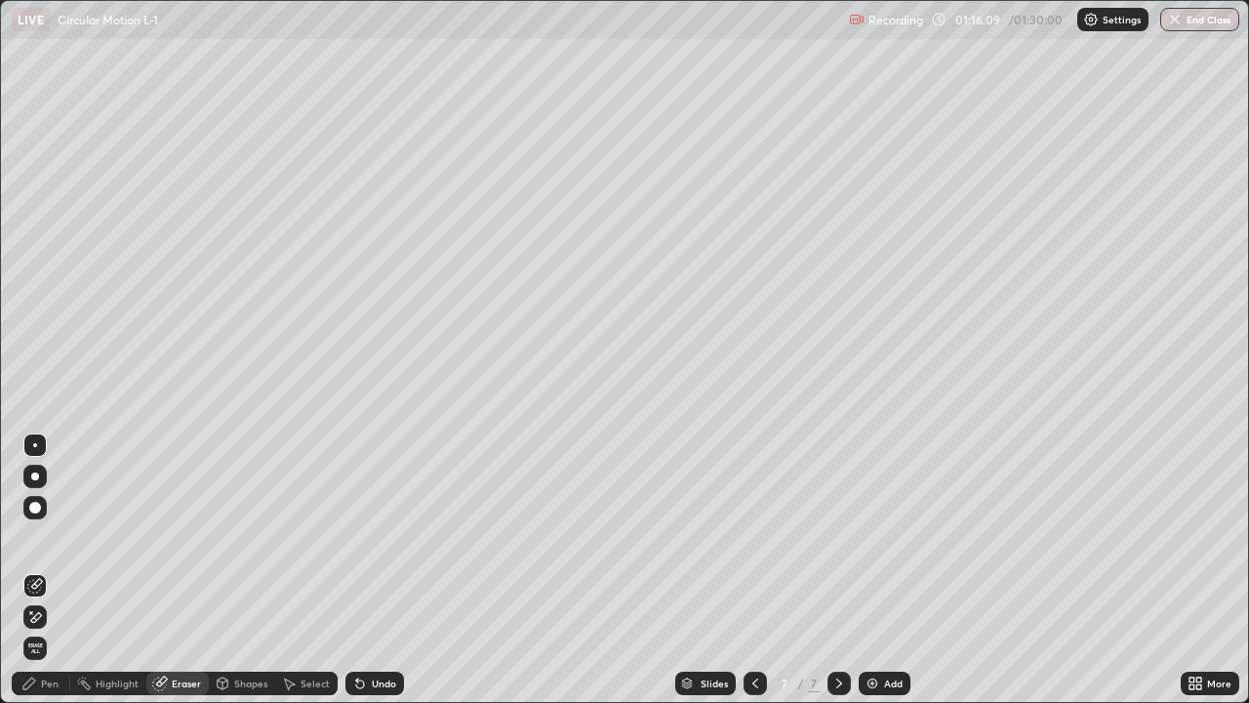
click at [59, 570] on div "Pen" at bounding box center [41, 682] width 59 height 23
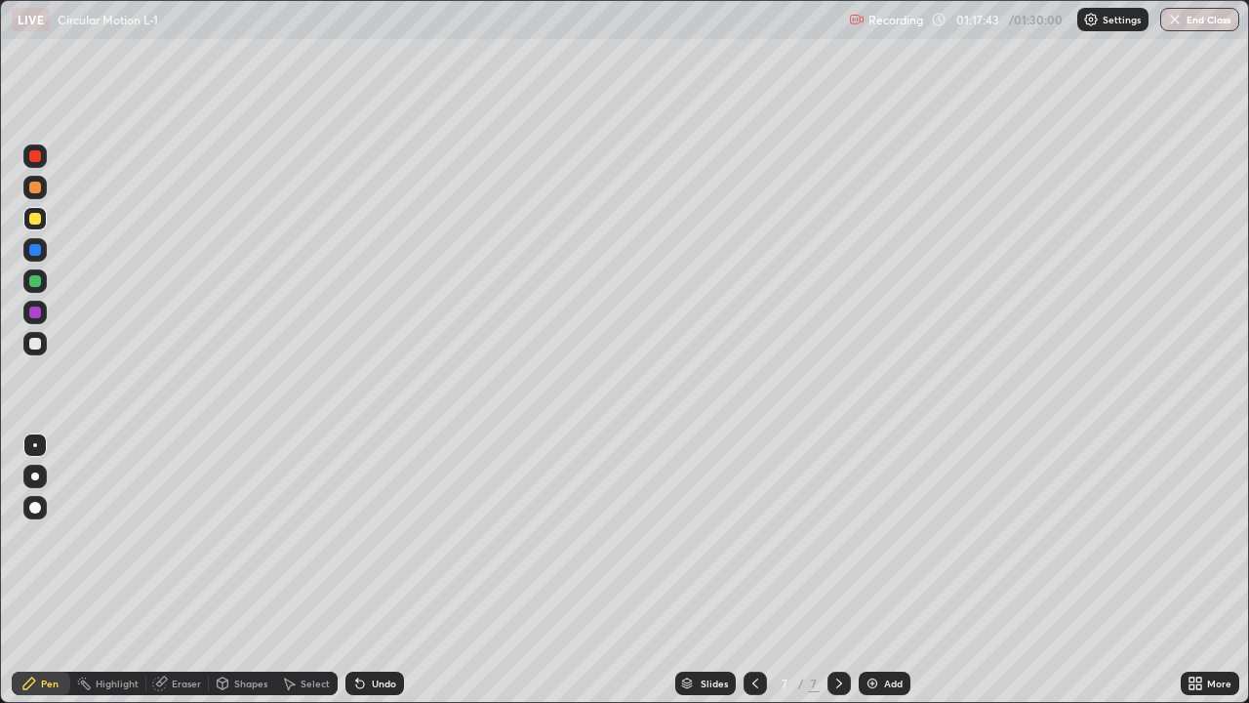
click at [192, 570] on div "Eraser" at bounding box center [186, 683] width 29 height 10
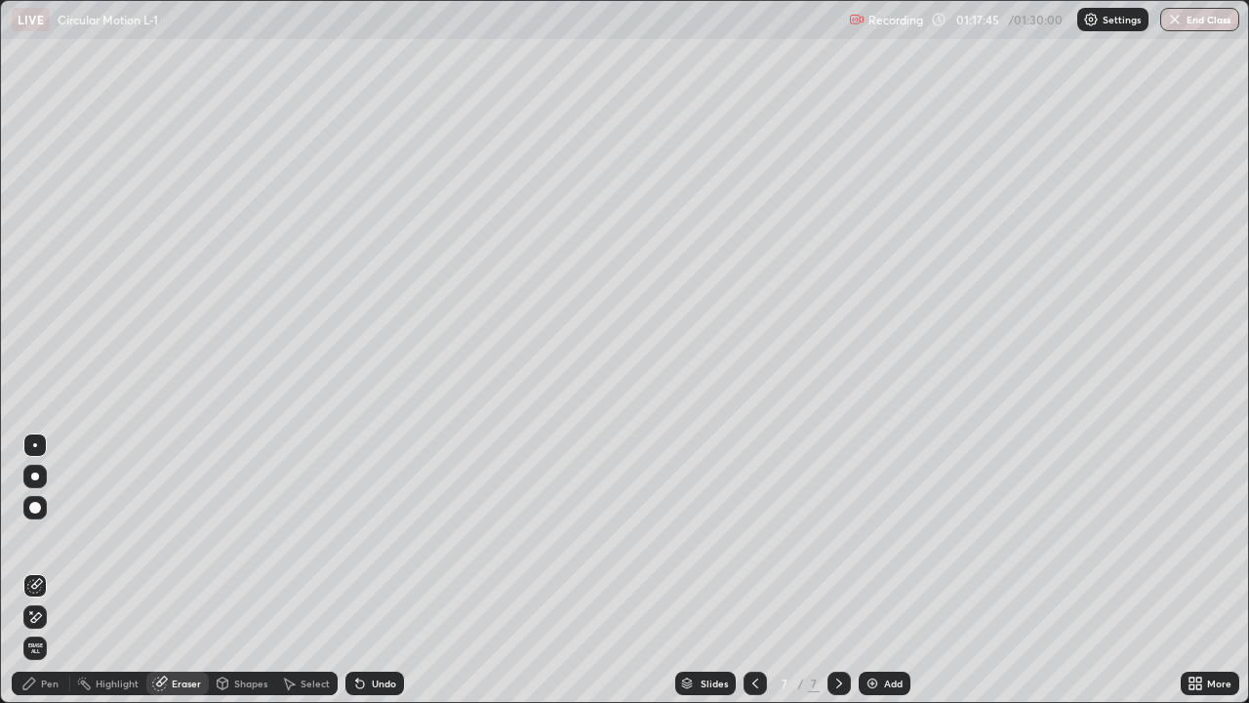
click at [66, 570] on div "Pen" at bounding box center [41, 682] width 59 height 23
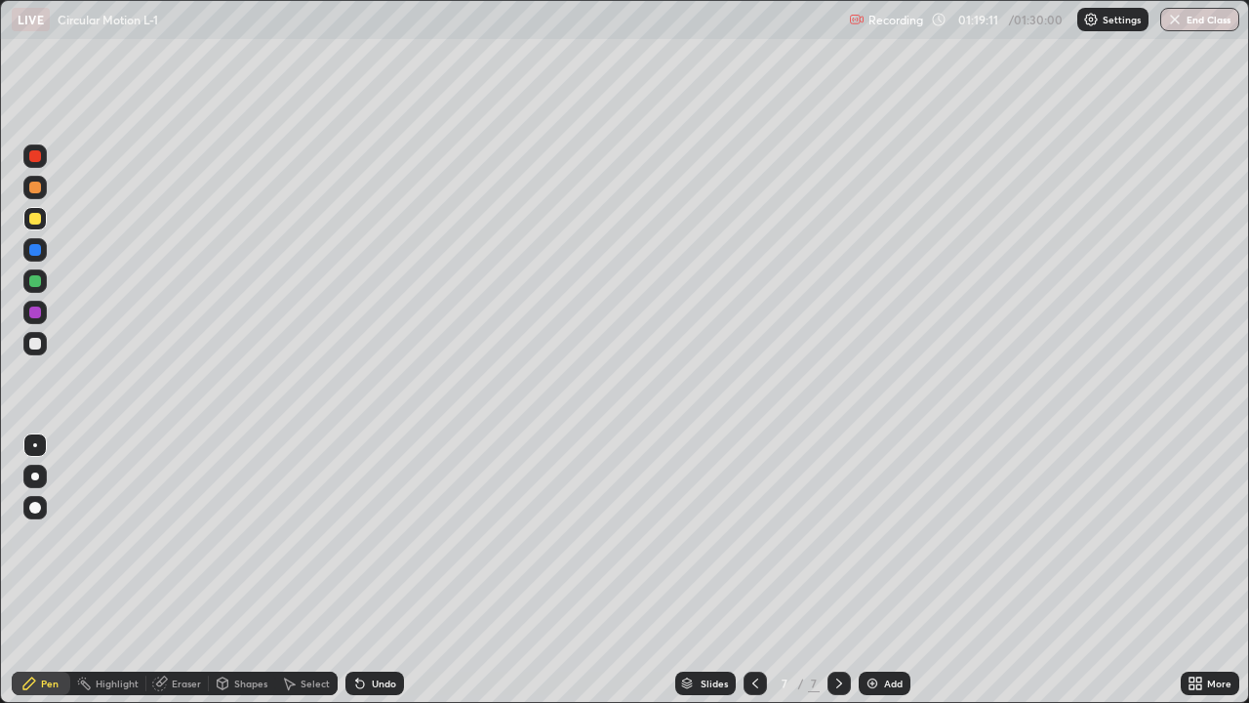
click at [37, 159] on div at bounding box center [35, 156] width 12 height 12
click at [1206, 24] on button "End Class" at bounding box center [1199, 19] width 79 height 23
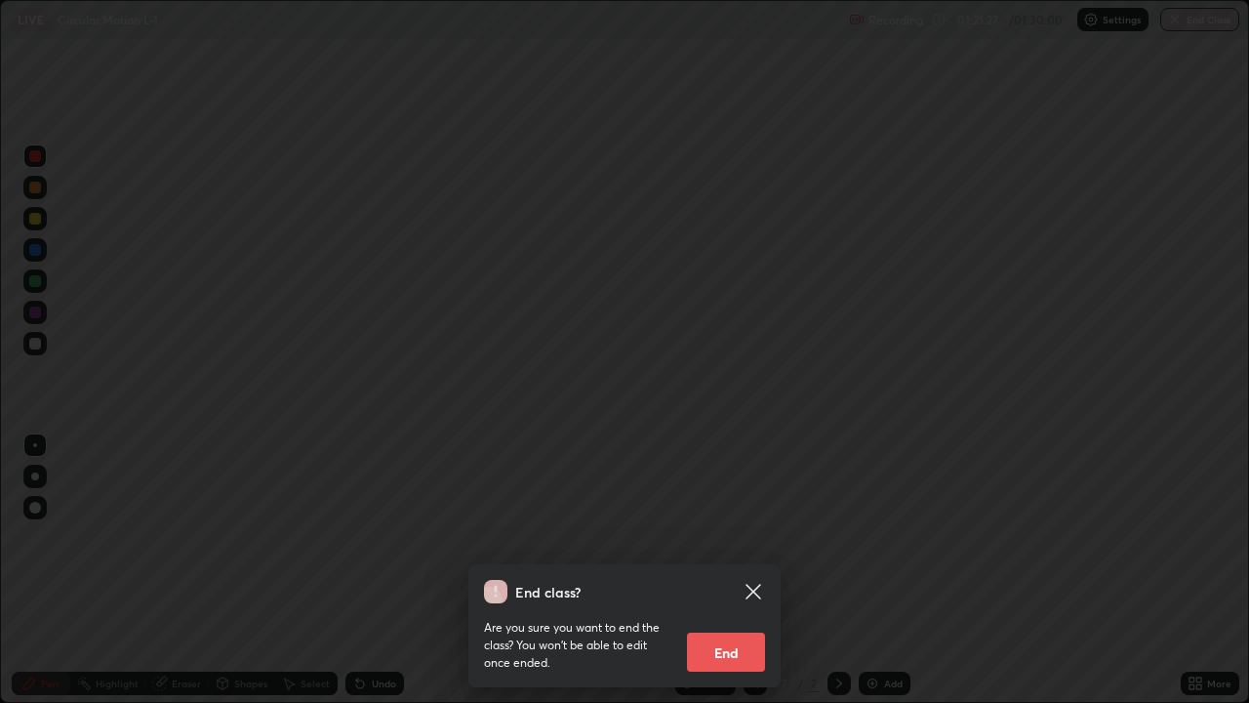
click at [718, 570] on button "End" at bounding box center [726, 651] width 78 height 39
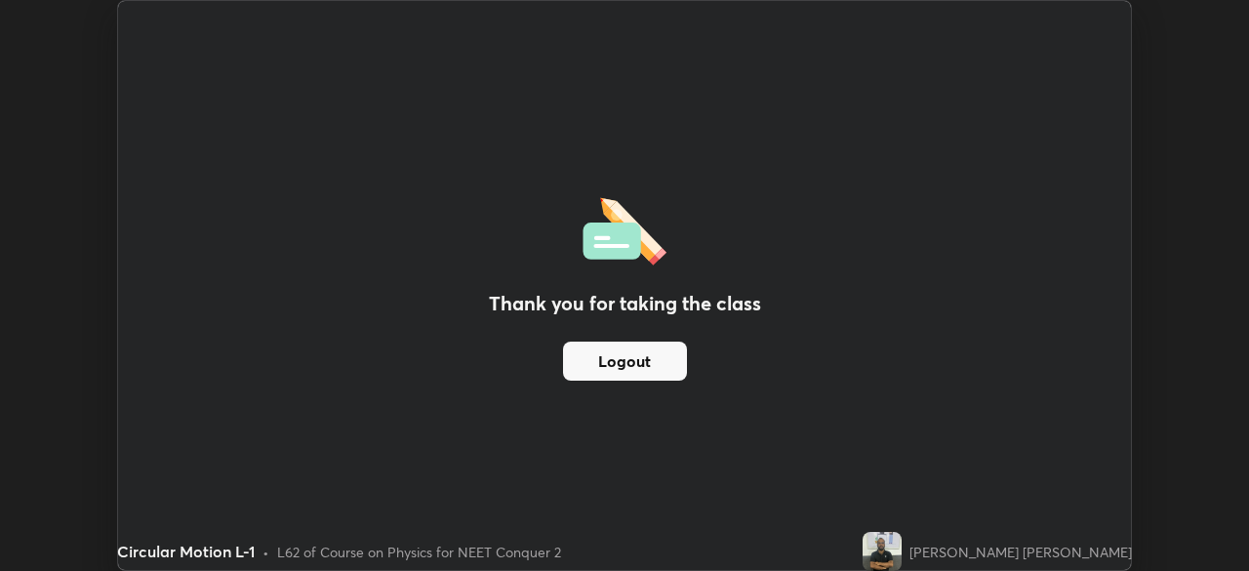
scroll to position [97017, 96338]
